Goal: Task Accomplishment & Management: Use online tool/utility

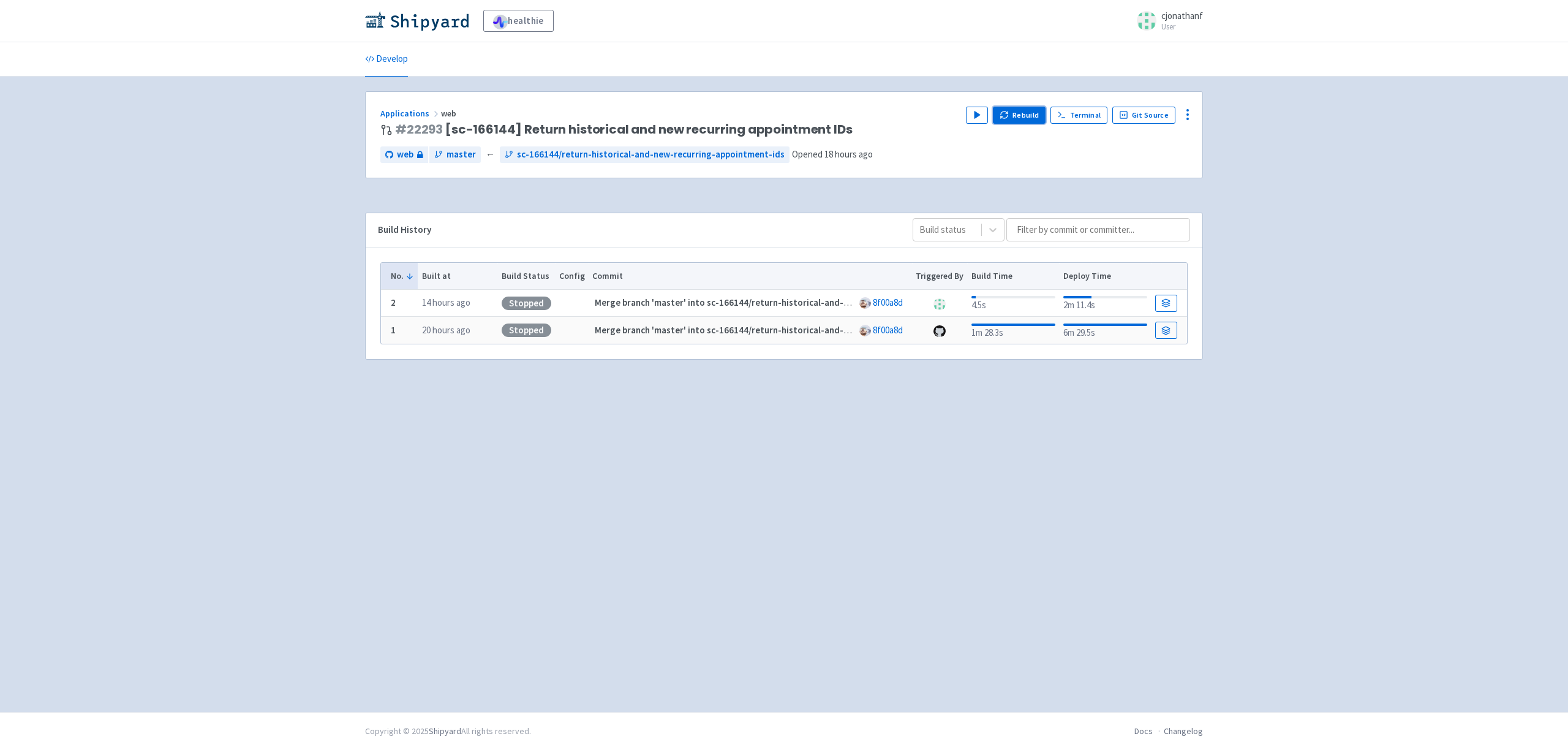
click at [1025, 107] on button "Rebuild" at bounding box center [1019, 115] width 53 height 17
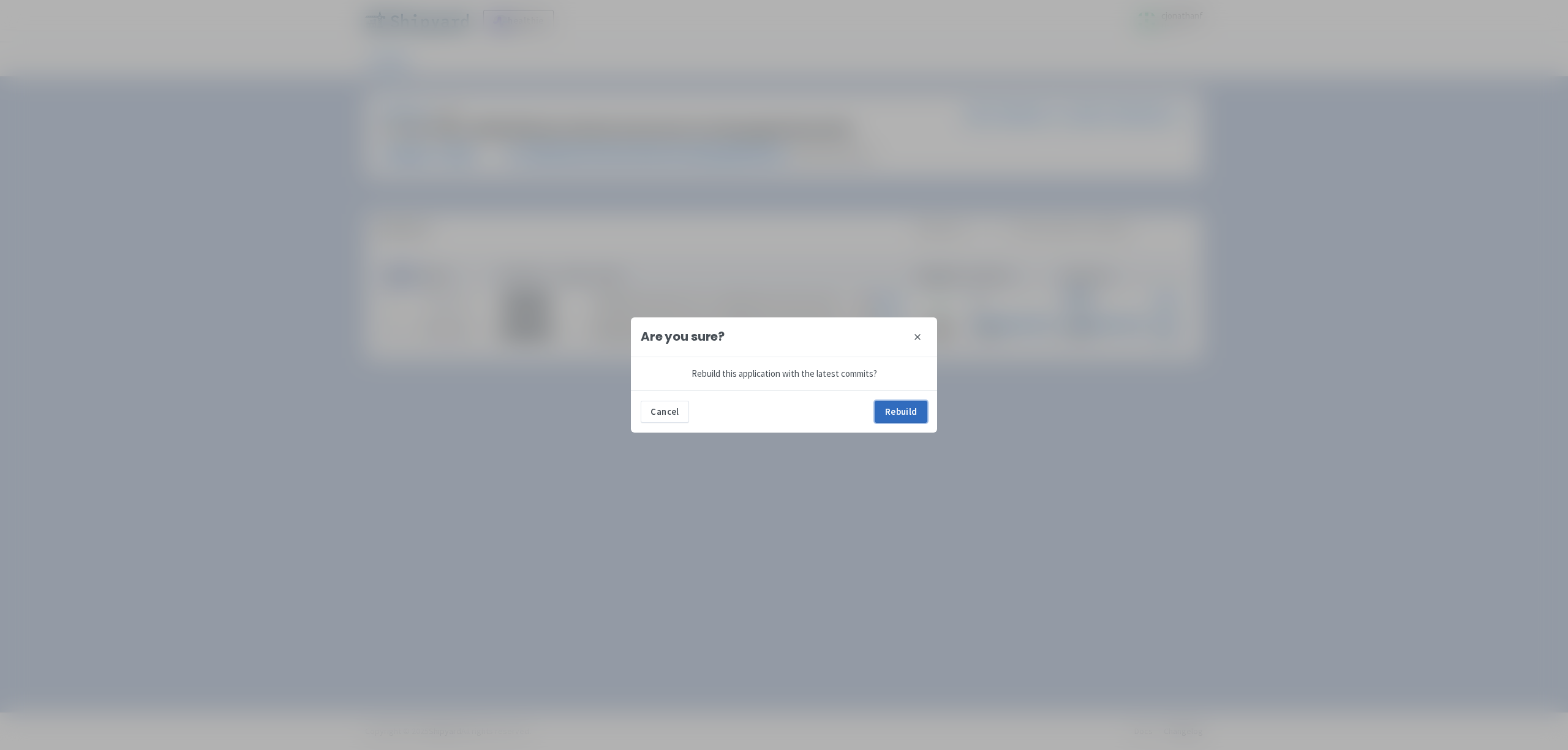
click at [896, 417] on button "Rebuild" at bounding box center [901, 412] width 53 height 22
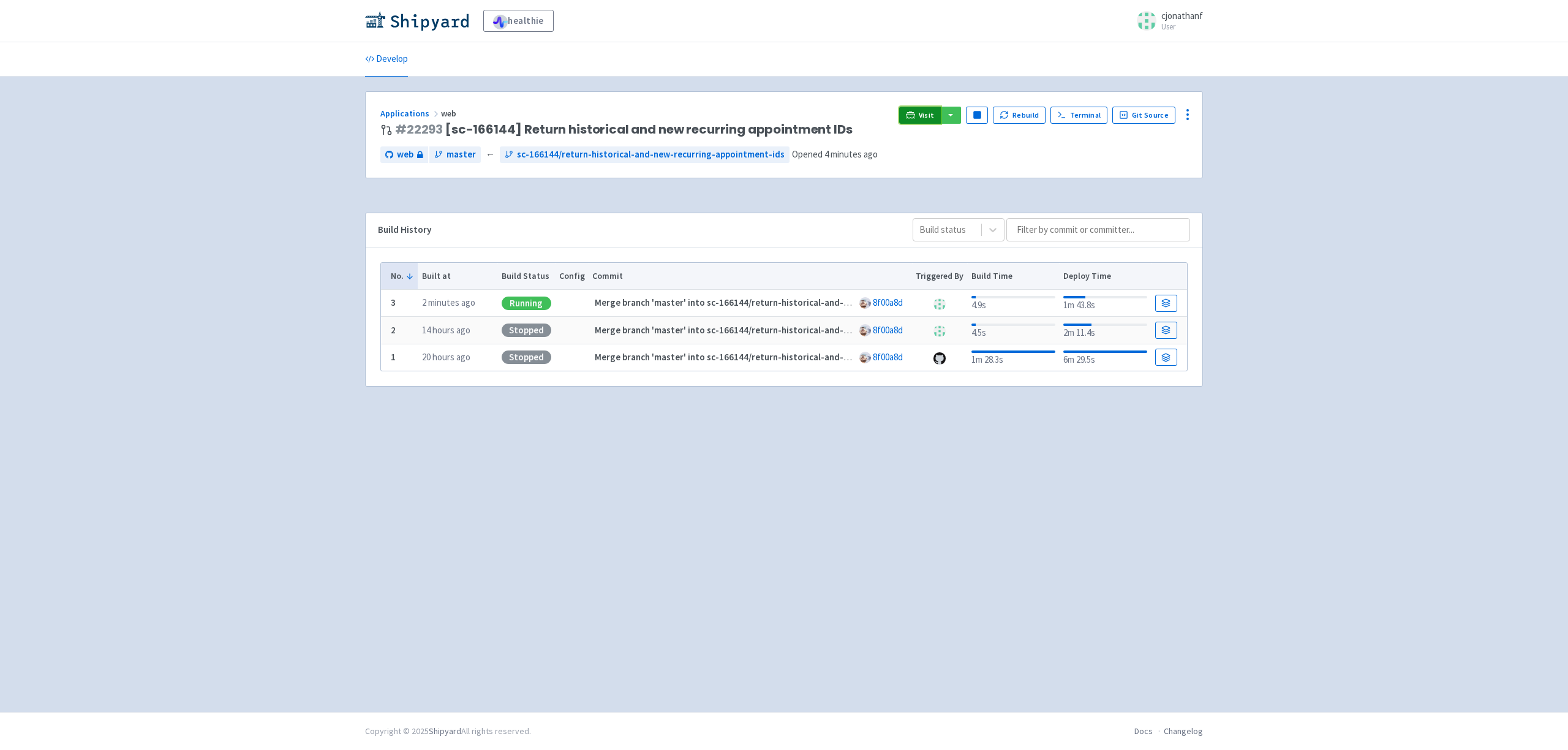
click at [924, 118] on span "Visit" at bounding box center [927, 115] width 15 height 9
